Goal: Information Seeking & Learning: Learn about a topic

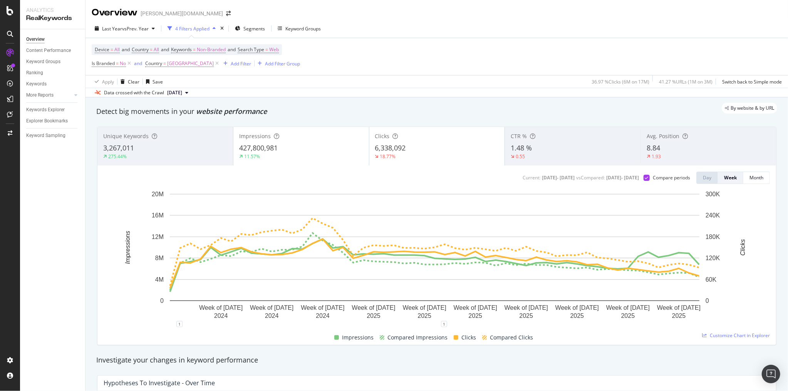
click at [691, 156] on div "1.93" at bounding box center [709, 156] width 124 height 7
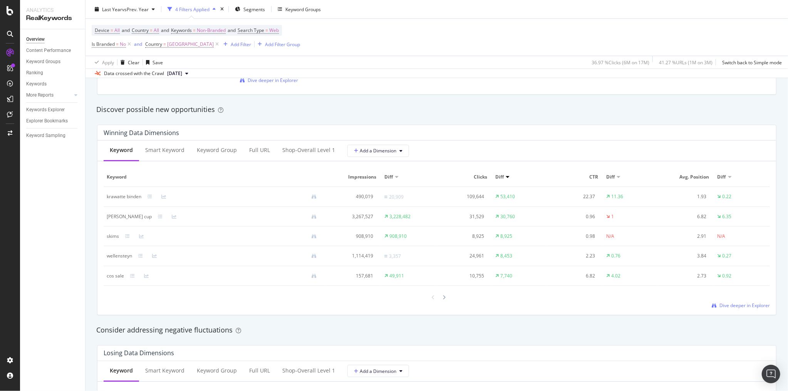
scroll to position [678, 0]
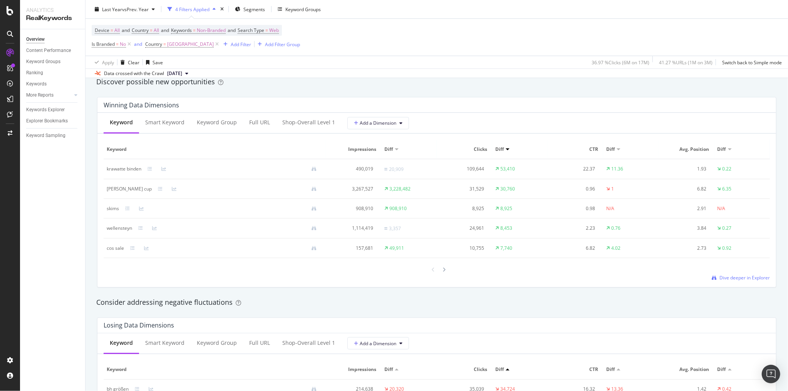
click at [389, 143] on th "Diff" at bounding box center [408, 150] width 55 height 20
click at [389, 149] on span "Diff" at bounding box center [388, 149] width 8 height 7
click at [397, 149] on div "Diff" at bounding box center [408, 149] width 49 height 7
click at [396, 149] on div at bounding box center [397, 150] width 4 height 2
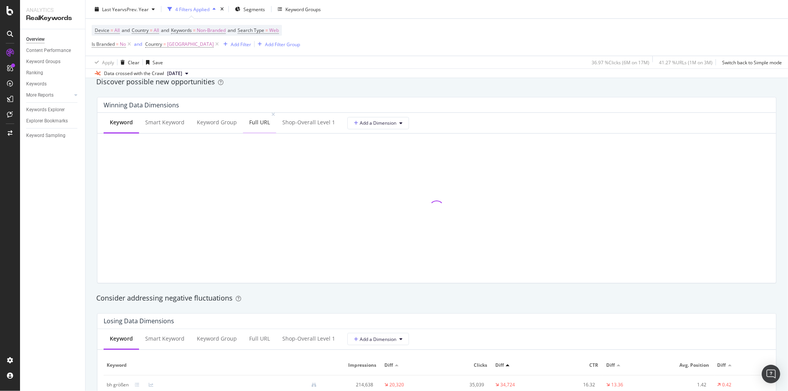
click at [250, 124] on div "Full URL" at bounding box center [259, 123] width 21 height 8
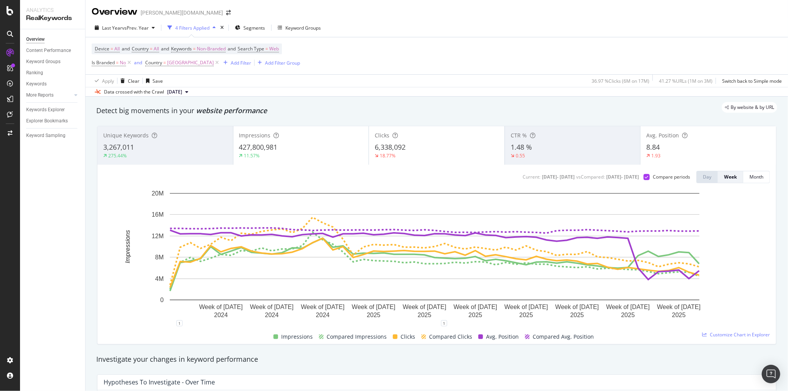
scroll to position [0, 0]
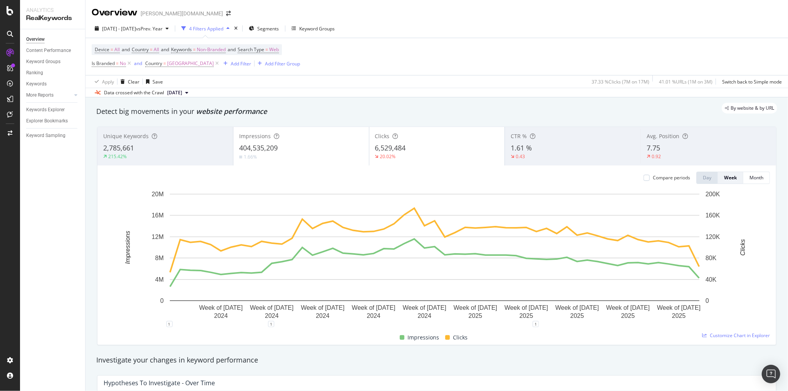
scroll to position [247, 0]
